Goal: Find specific page/section: Find specific page/section

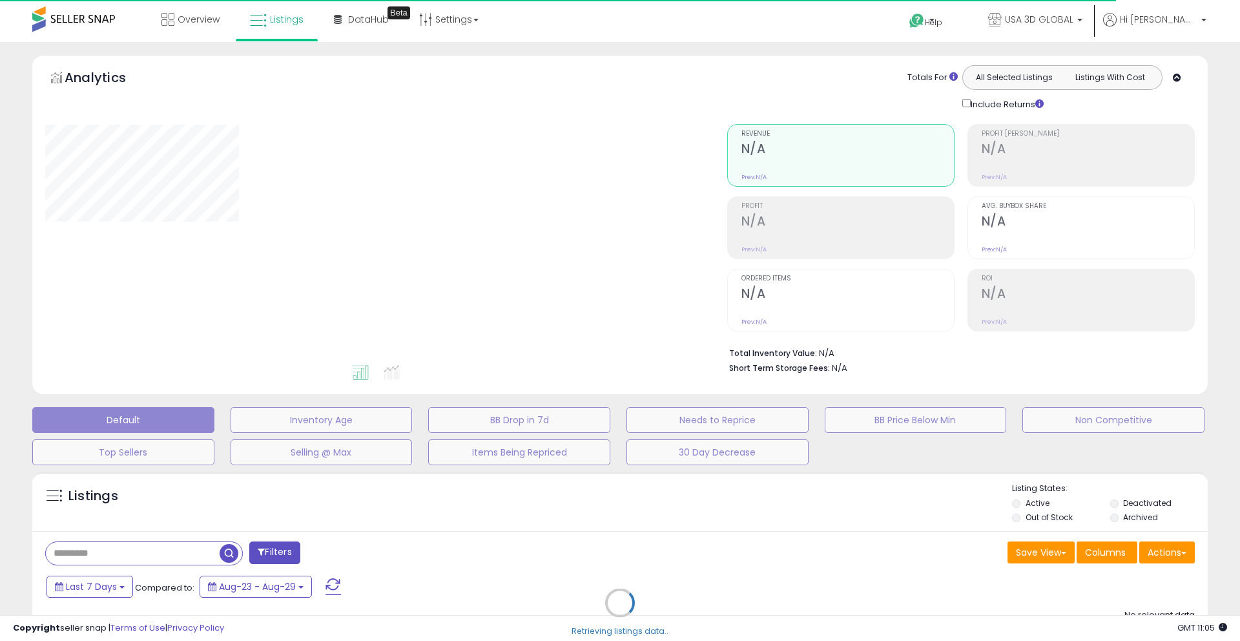
click at [121, 554] on div "Retrieving listings data.." at bounding box center [620, 612] width 1195 height 295
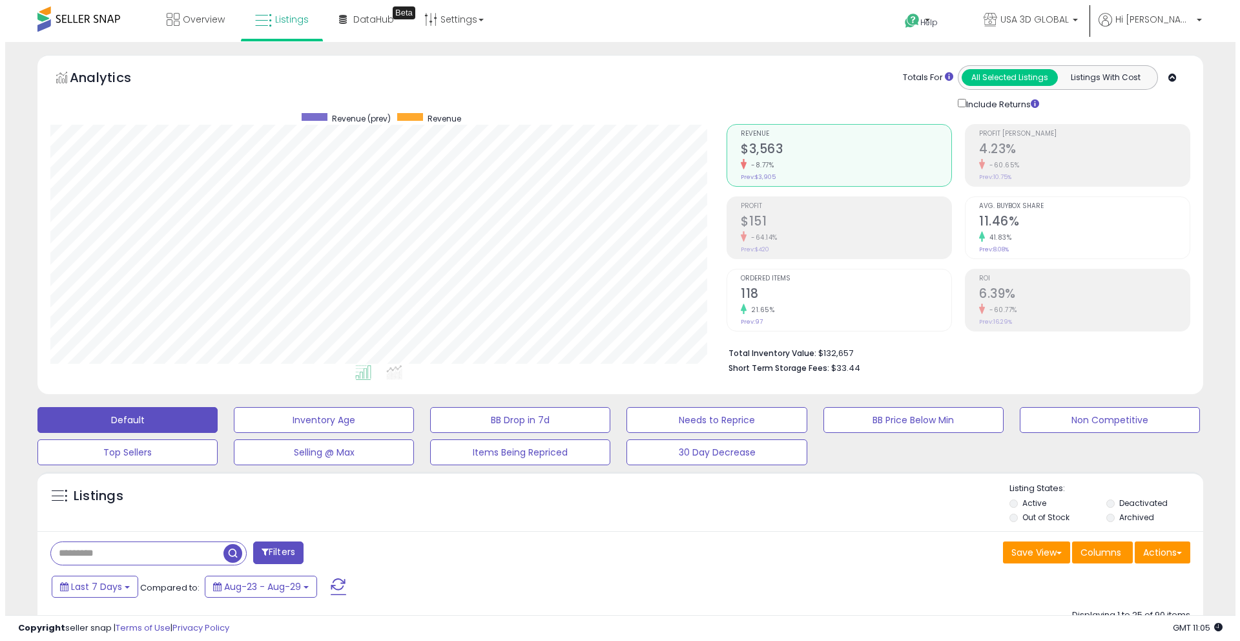
scroll to position [265, 676]
click at [138, 550] on input "text" at bounding box center [132, 553] width 172 height 23
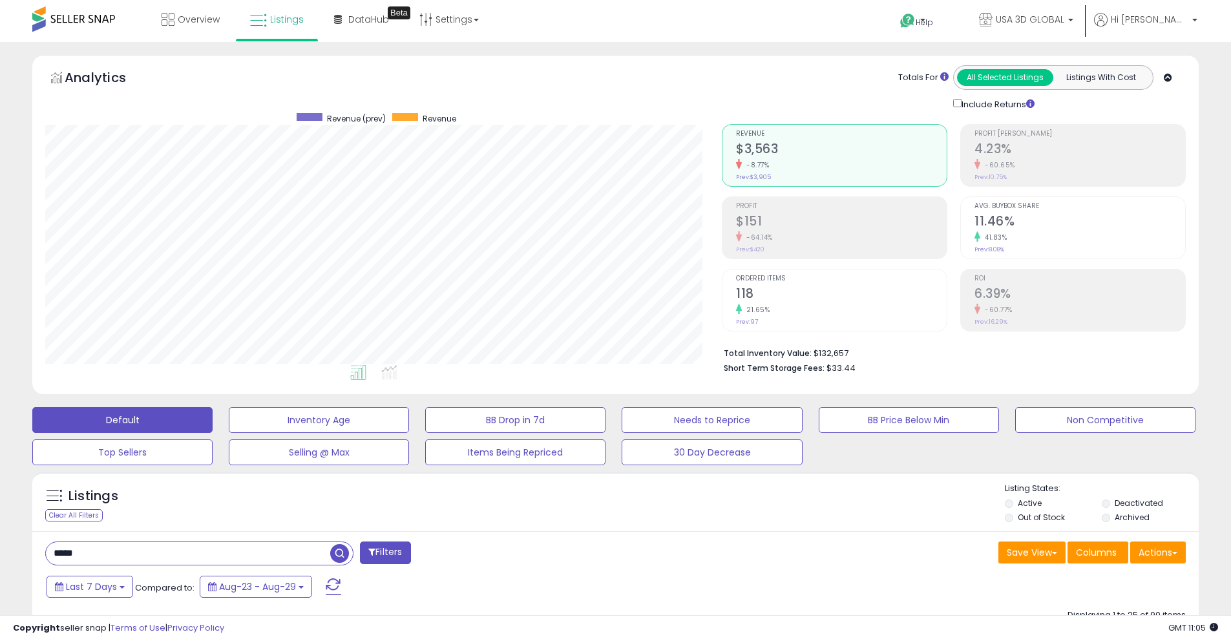
type input "*****"
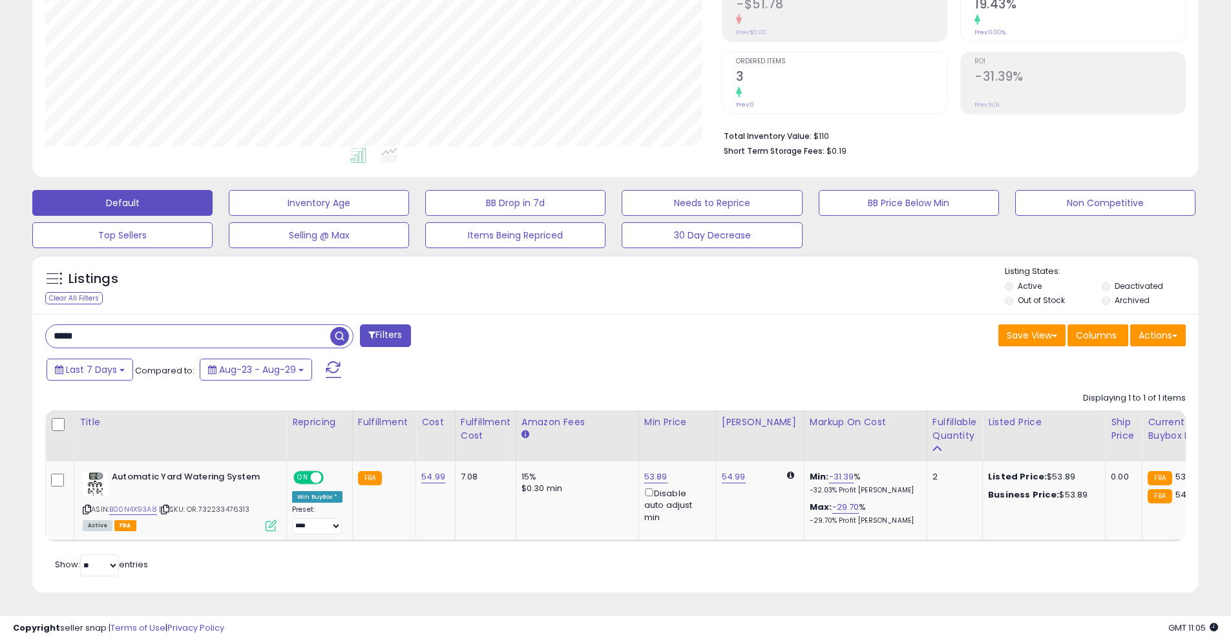
scroll to position [0, 0]
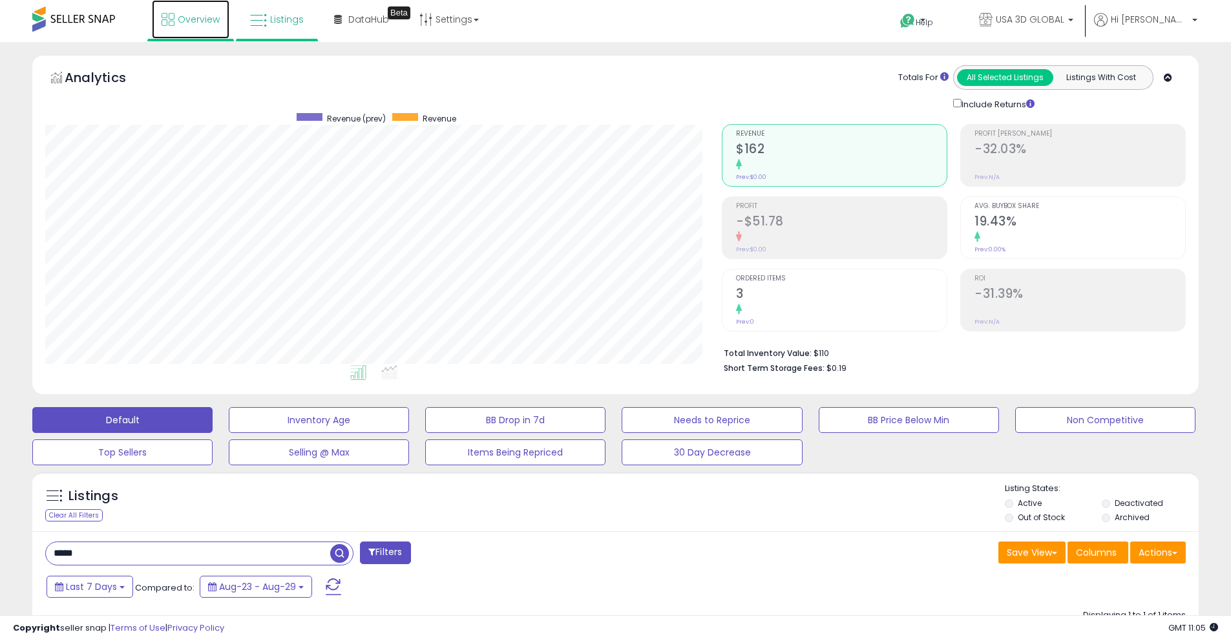
click at [194, 21] on span "Overview" at bounding box center [199, 19] width 42 height 13
